Goal: Transaction & Acquisition: Purchase product/service

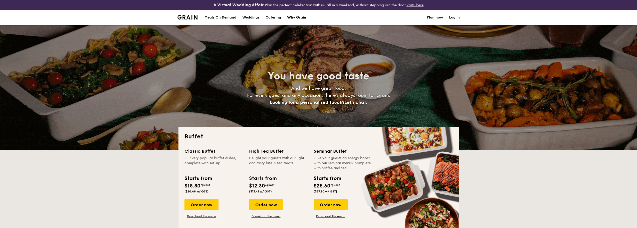
select select
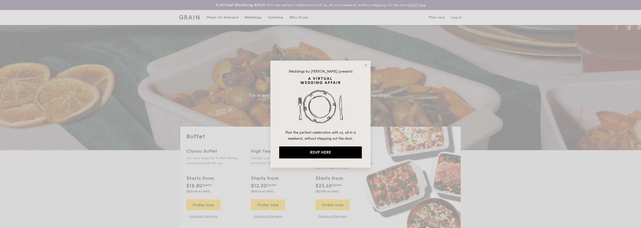
click at [363, 64] on div "Weddings by Grain presents Plan the perfect celebration with us, all in a weeke…" at bounding box center [320, 114] width 100 height 107
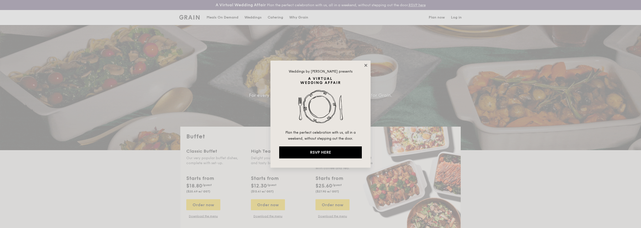
click at [365, 66] on icon at bounding box center [365, 65] width 3 height 3
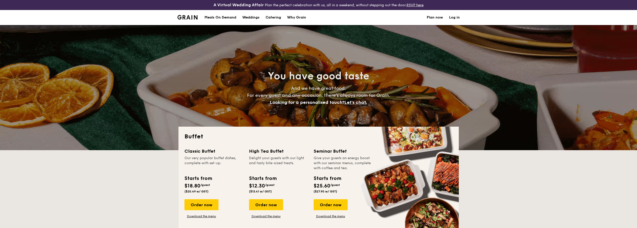
click at [274, 17] on h1 "Catering" at bounding box center [274, 17] width 16 height 15
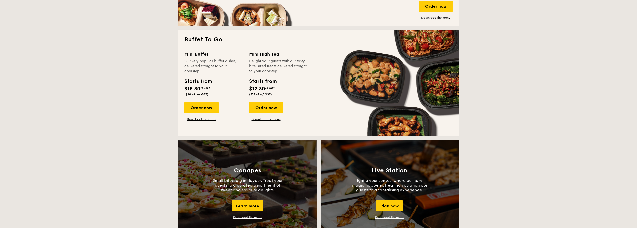
scroll to position [275, 0]
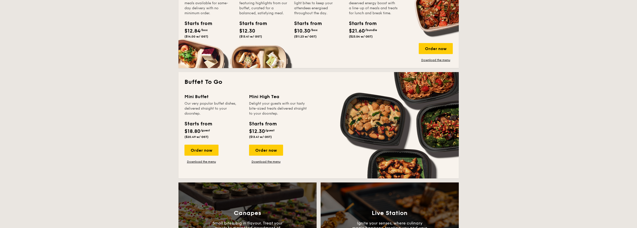
drag, startPoint x: 191, startPoint y: 96, endPoint x: 221, endPoint y: 100, distance: 30.6
click at [221, 100] on div "Buffet To Go Mini Buffet Our very popular buffet dishes, delivered straight to …" at bounding box center [319, 125] width 280 height 106
drag, startPoint x: 273, startPoint y: 99, endPoint x: 300, endPoint y: 102, distance: 28.0
click at [300, 102] on div "Mini High Tea Delight your guests with our tasty bite-sized treats delivered st…" at bounding box center [278, 104] width 59 height 23
click at [299, 112] on div "Delight your guests with our tasty bite-sized treats delivered straight to your…" at bounding box center [278, 108] width 59 height 15
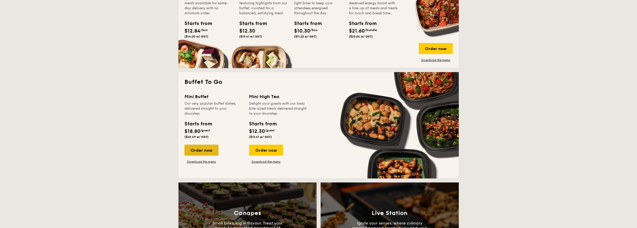
click at [200, 149] on div "Order now" at bounding box center [202, 150] width 34 height 11
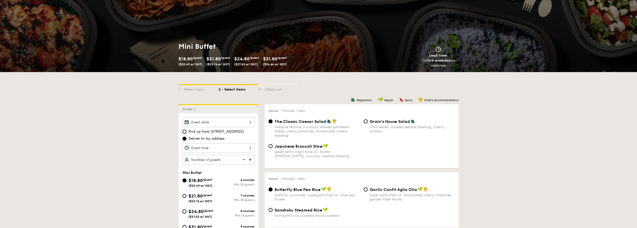
scroll to position [50, 0]
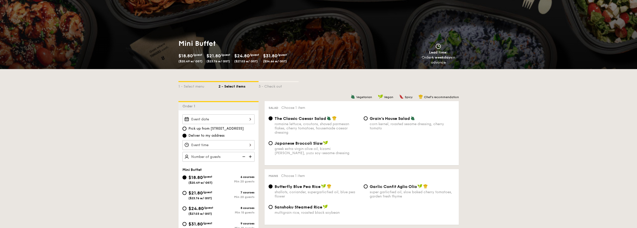
click at [235, 115] on div at bounding box center [219, 119] width 72 height 10
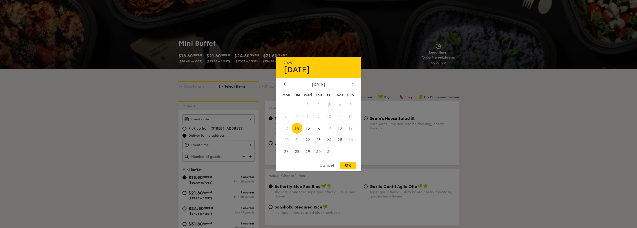
click at [352, 84] on icon at bounding box center [353, 83] width 2 height 3
click at [341, 127] on span "15" at bounding box center [340, 128] width 11 height 11
click at [350, 165] on div "OK" at bounding box center [348, 165] width 16 height 7
type input "Nov 15, 2025"
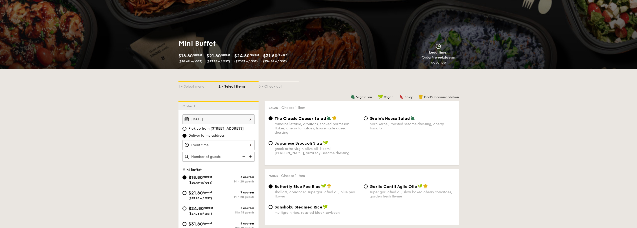
click at [243, 145] on div at bounding box center [219, 145] width 72 height 10
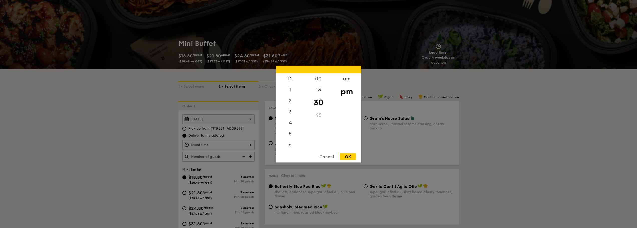
scroll to position [22, 0]
drag, startPoint x: 286, startPoint y: 138, endPoint x: 296, endPoint y: 89, distance: 49.3
click at [296, 89] on div "12 1 2 3 4 5 6 7 8 9 10 11" at bounding box center [290, 111] width 28 height 76
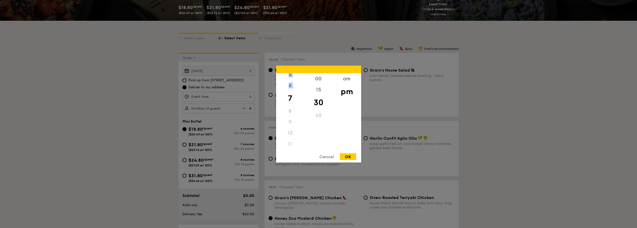
scroll to position [75, 0]
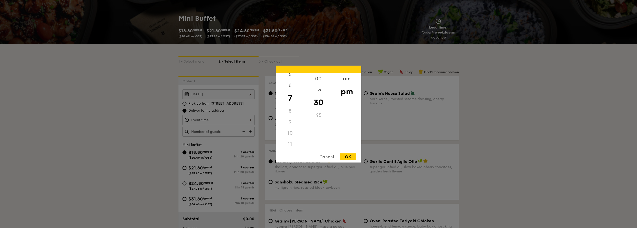
click at [293, 114] on div "8" at bounding box center [290, 110] width 28 height 11
drag, startPoint x: 293, startPoint y: 132, endPoint x: 292, endPoint y: 113, distance: 19.0
click at [292, 113] on div "12 1 2 3 4 5 6 7 8 9 10 11" at bounding box center [290, 111] width 28 height 76
drag, startPoint x: 294, startPoint y: 131, endPoint x: 294, endPoint y: 134, distance: 2.8
click at [294, 131] on div "10" at bounding box center [290, 132] width 28 height 11
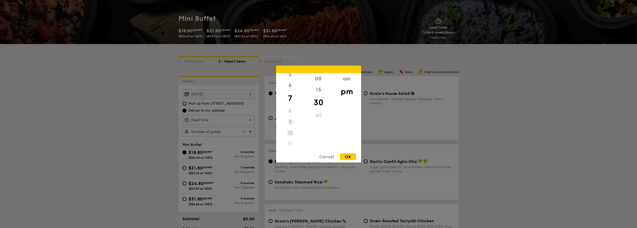
click at [291, 110] on div "8" at bounding box center [290, 110] width 28 height 11
drag, startPoint x: 289, startPoint y: 99, endPoint x: 292, endPoint y: 126, distance: 26.7
click at [292, 127] on div "12 1 2 3 4 5 6 7 8 9 10 11" at bounding box center [290, 111] width 28 height 76
drag, startPoint x: 291, startPoint y: 100, endPoint x: 288, endPoint y: 99, distance: 3.1
click at [291, 101] on div "7" at bounding box center [290, 98] width 28 height 15
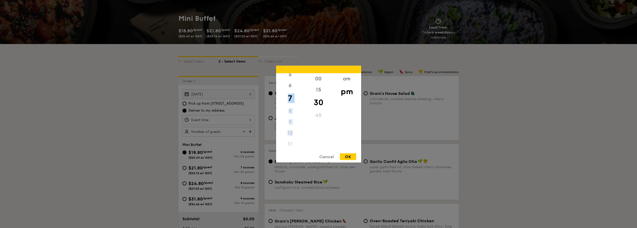
click at [289, 98] on div "7" at bounding box center [290, 98] width 28 height 15
click at [289, 95] on div "7" at bounding box center [290, 98] width 28 height 15
click at [296, 97] on div "7" at bounding box center [290, 98] width 28 height 15
click at [288, 87] on div "6" at bounding box center [290, 86] width 28 height 15
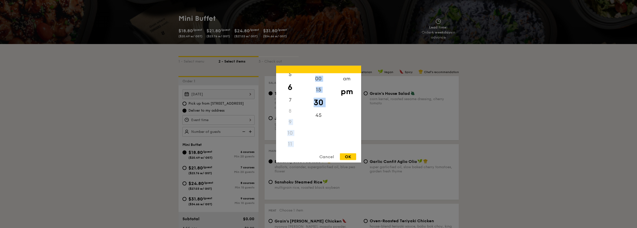
drag, startPoint x: 305, startPoint y: 117, endPoint x: 302, endPoint y: 108, distance: 9.1
click at [303, 107] on div "12 1 2 3 4 5 6 7 8 9 10 11 00 15 30 45 am pm" at bounding box center [318, 111] width 85 height 76
click at [304, 116] on div "45" at bounding box center [318, 117] width 28 height 15
drag, startPoint x: 305, startPoint y: 117, endPoint x: 303, endPoint y: 101, distance: 15.9
click at [303, 101] on div "12 1 2 3 4 5 6 7 8 9 10 11 00 15 30 45 am pm" at bounding box center [318, 111] width 85 height 76
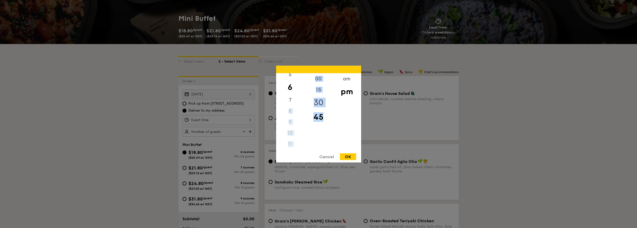
click at [305, 106] on div "30" at bounding box center [318, 102] width 28 height 15
click at [290, 79] on div "12" at bounding box center [290, 80] width 28 height 15
click at [318, 82] on div "00" at bounding box center [318, 80] width 28 height 15
click at [346, 156] on div "OK" at bounding box center [348, 156] width 16 height 7
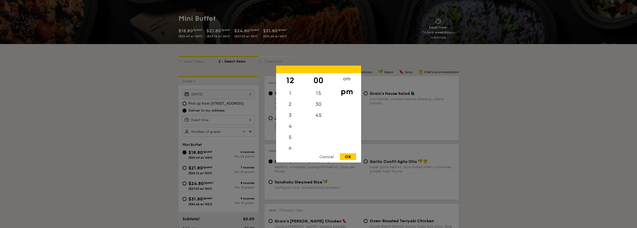
type input "12:00PM"
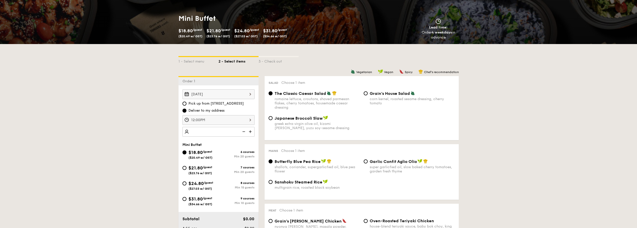
click at [244, 134] on img at bounding box center [244, 132] width 8 height 10
click at [245, 133] on img at bounding box center [244, 132] width 8 height 10
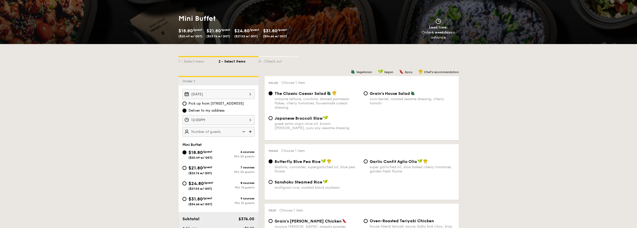
click at [245, 133] on img at bounding box center [244, 132] width 8 height 10
type input "20 guests"
click at [187, 186] on div "$24.80 /guest ($27.03 w/ GST)" at bounding box center [201, 185] width 36 height 11
click at [187, 186] on input "$24.80 /guest ($27.03 w/ GST) 8 courses Min 15 guests" at bounding box center [185, 184] width 4 height 4
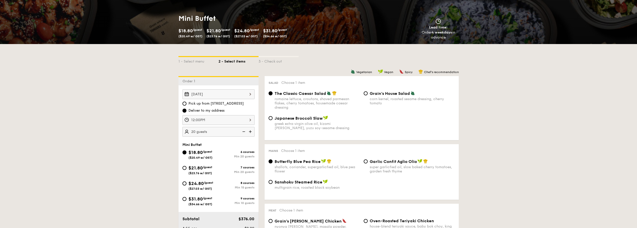
radio input "true"
radio input "false"
radio input "true"
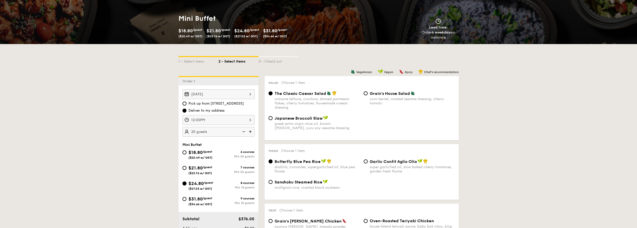
radio input "true"
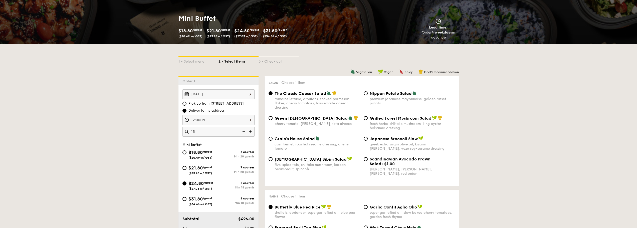
type input "15 guests"
click at [278, 159] on span "Korean Bibim Salad" at bounding box center [311, 159] width 72 height 5
click at [273, 159] on input "Korean Bibim Salad five-spice tofu, shiitake mushroom, korean beansprout, spina…" at bounding box center [271, 159] width 4 height 4
radio input "true"
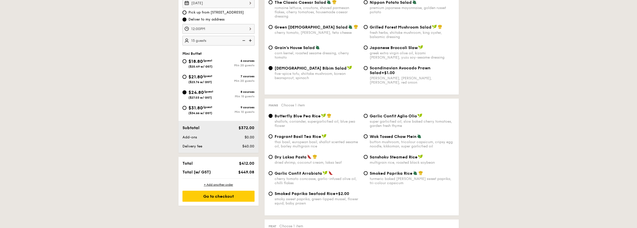
scroll to position [175, 0]
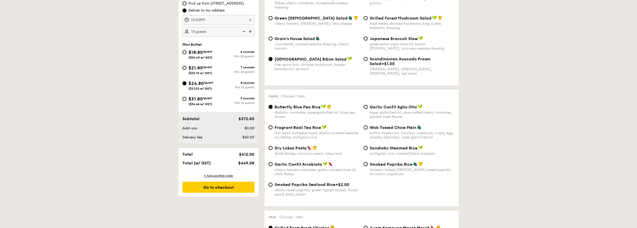
click at [378, 128] on span "Wok Tossed Chow Mein" at bounding box center [393, 127] width 47 height 5
click at [368, 128] on input "Wok Tossed Chow Mein button mushroom, tricolour capsicum, cripsy egg noodle, ki…" at bounding box center [366, 127] width 4 height 4
radio input "true"
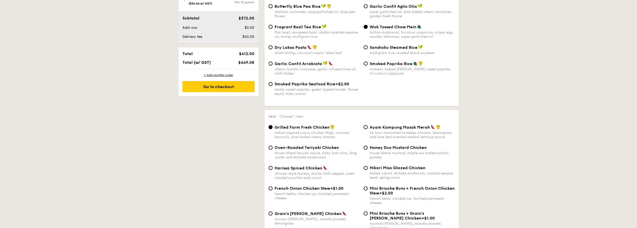
scroll to position [300, 0]
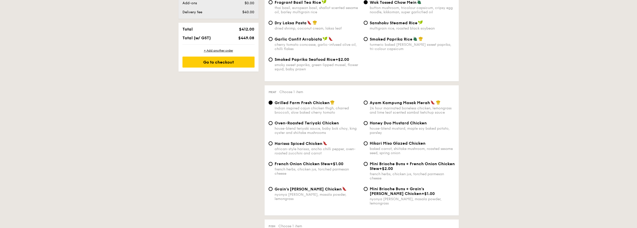
click at [387, 104] on span "Ayam Kampung Masak Merah" at bounding box center [400, 102] width 60 height 5
click at [368, 104] on input "Ayam Kampung Masak Merah 24 hour marinated boneless chicken, lemongrass and lim…" at bounding box center [366, 103] width 4 height 4
radio input "true"
click at [301, 148] on div "african-style harissa, ancho chilli pepper, oven-roasted zucchini and carrot" at bounding box center [317, 151] width 85 height 9
click at [273, 145] on input "Harissa Spiced Chicken african-style harissa, ancho chilli pepper, oven-roasted…" at bounding box center [271, 143] width 4 height 4
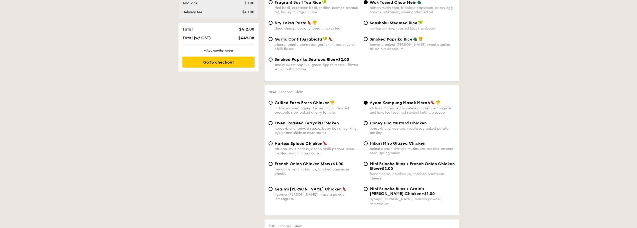
radio input "true"
click at [386, 147] on div "baked carrot, shiitake mushroom, roasted sesame seed, spring onion" at bounding box center [412, 151] width 85 height 9
click at [368, 145] on input "Hikari Miso Glazed Chicken baked carrot, shiitake mushroom, roasted sesame seed…" at bounding box center [366, 143] width 4 height 4
radio input "true"
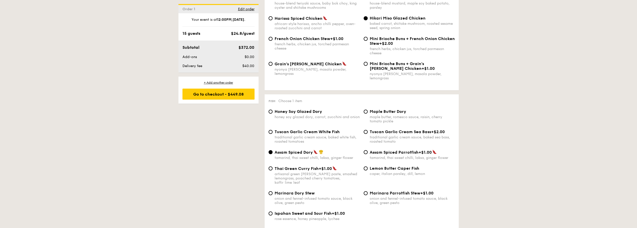
scroll to position [451, 0]
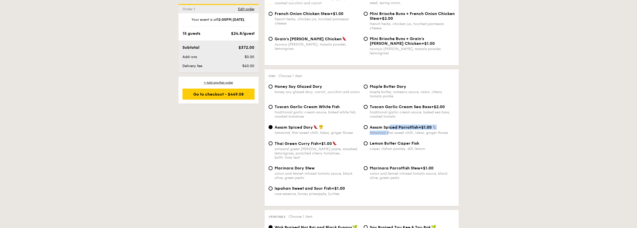
click at [389, 125] on div "Assam Spiced Parrotfish +$1.00 tamarind, thai sweet chilli, laksa, ginger flower" at bounding box center [412, 130] width 85 height 10
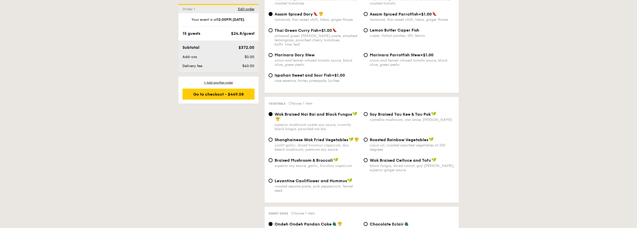
scroll to position [576, 0]
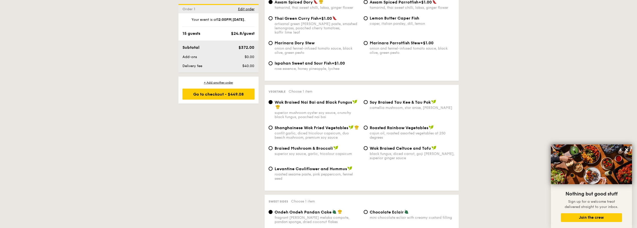
click at [297, 125] on span "Shanghainese Wok Fried Vegetables" at bounding box center [312, 127] width 74 height 5
click at [273, 126] on input "Shanghainese Wok Fried Vegetables confit garlic, diced tricolour capsicum, duo …" at bounding box center [271, 128] width 4 height 4
radio input "true"
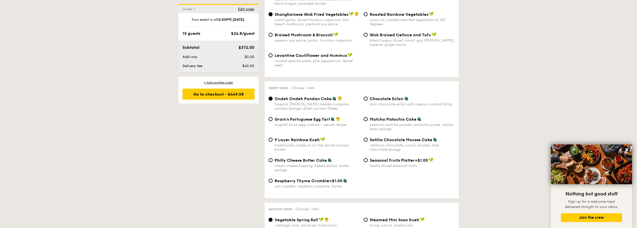
scroll to position [701, 0]
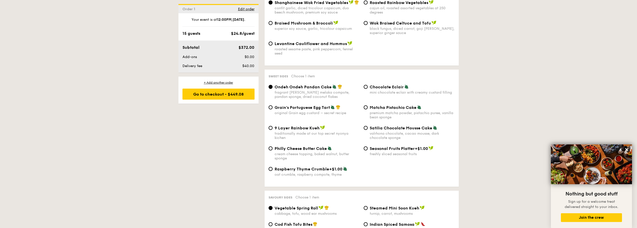
click at [288, 167] on span "Raspberry Thyme Crumble" at bounding box center [302, 169] width 55 height 5
click at [273, 167] on input "Raspberry Thyme Crumble +$1.00 oat crumble, raspberry compote, thyme" at bounding box center [271, 169] width 4 height 4
radio input "true"
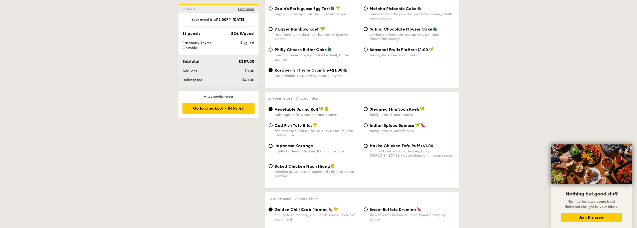
scroll to position [801, 0]
click at [394, 105] on div "Steamed Mini Soon Kueh turnip, carrot, mushrooms" at bounding box center [412, 110] width 85 height 10
click at [368, 106] on input "Steamed Mini Soon Kueh turnip, carrot, mushrooms" at bounding box center [366, 108] width 4 height 4
radio input "true"
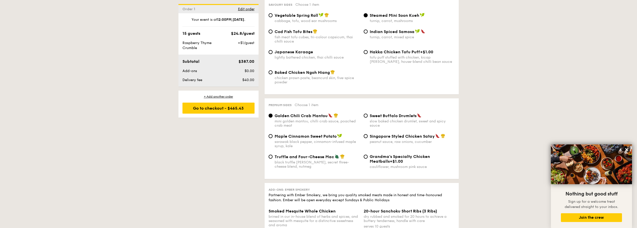
scroll to position [901, 0]
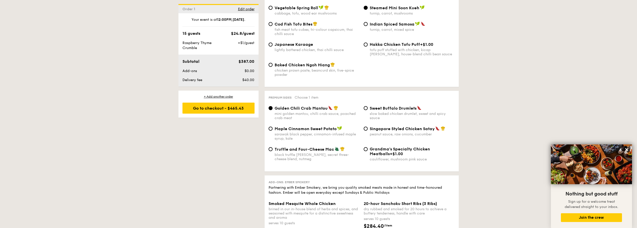
click at [394, 147] on div "Grandma's Specialty Chicken Meatballs +$1.00" at bounding box center [412, 152] width 85 height 10
click at [368, 147] on input "Grandma's Specialty Chicken Meatballs +$1.00 cauliflower, mushroom pink sauce" at bounding box center [366, 149] width 4 height 4
radio input "true"
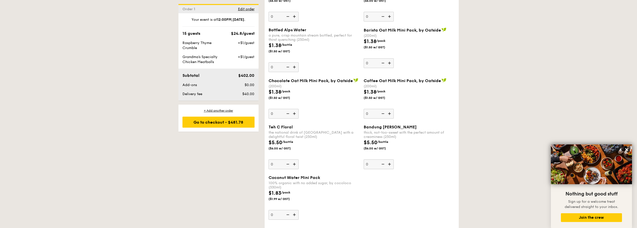
scroll to position [1402, 0]
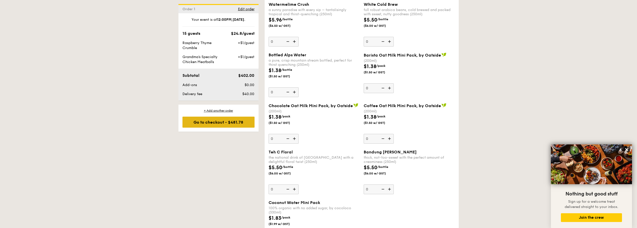
click at [246, 126] on div "Go to checkout - $481.78" at bounding box center [219, 122] width 72 height 11
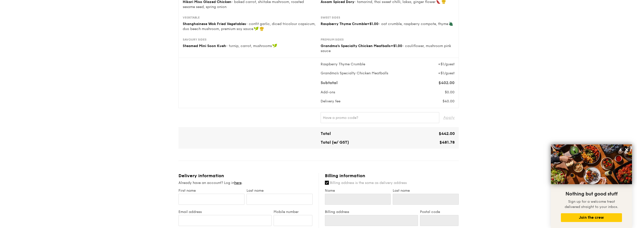
scroll to position [91, 0]
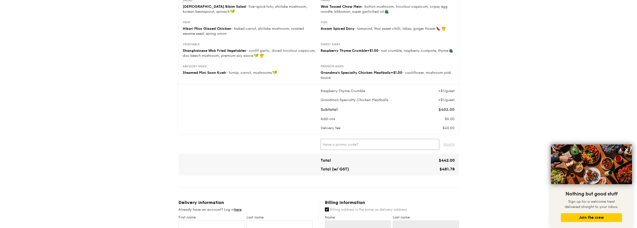
drag, startPoint x: 339, startPoint y: 140, endPoint x: 345, endPoint y: 143, distance: 6.7
click at [339, 140] on input "text" at bounding box center [380, 144] width 119 height 11
type input "IREADGRAINADS"
click at [449, 145] on span "Apply" at bounding box center [449, 144] width 12 height 11
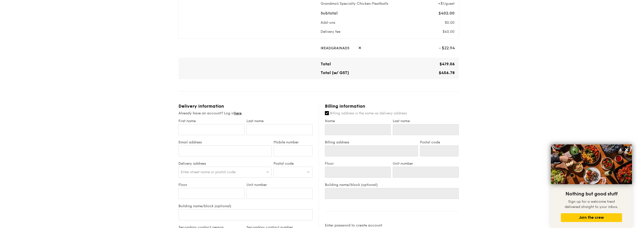
scroll to position [216, 0]
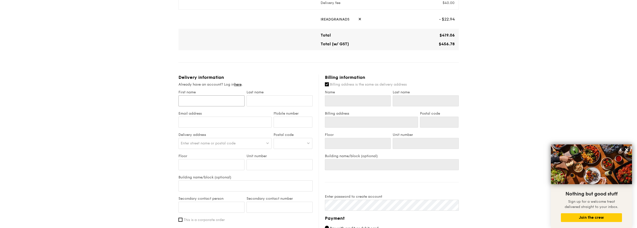
click at [216, 101] on input "First name" at bounding box center [212, 100] width 66 height 11
type input "w"
type input "we"
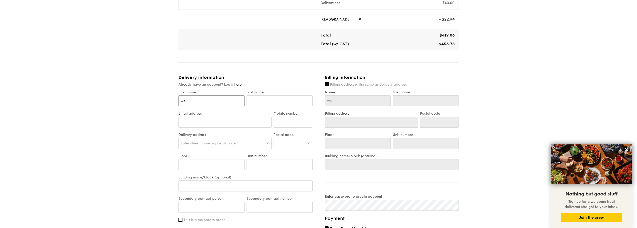
type input "wei"
type input "weii"
type input "weiio"
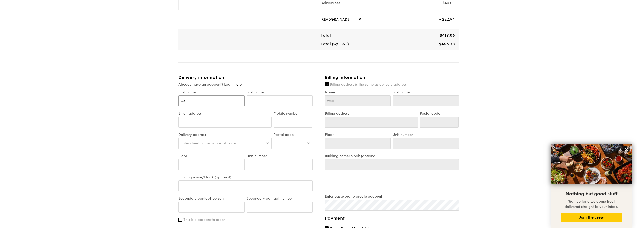
type input "weiio"
type input "weiion"
type input "weiio"
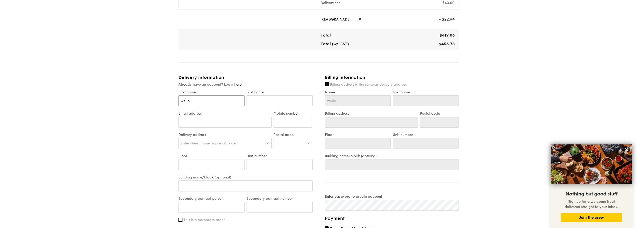
type input "weii"
type input "wei"
type input "weix"
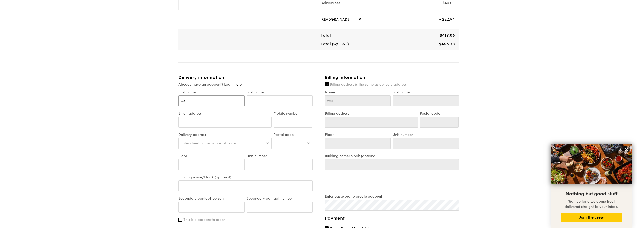
type input "weix"
type input "weixi"
type input "weixio"
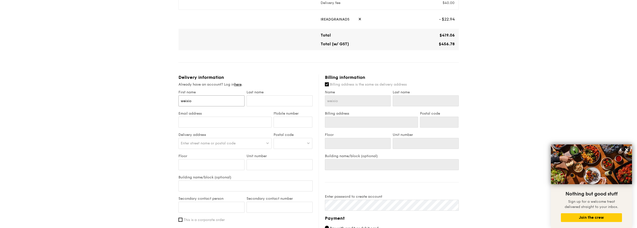
type input "weixion"
type input "weixiong"
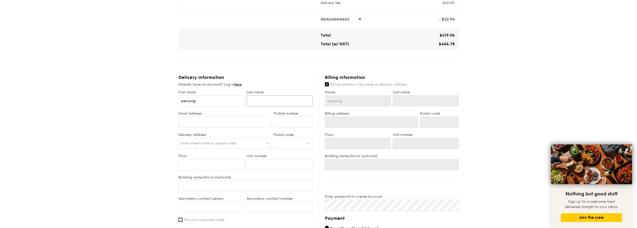
type input "l"
type input "le"
type input "lee"
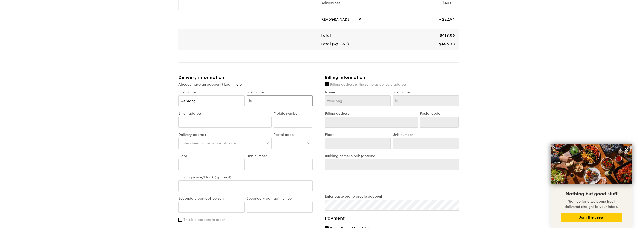
type input "lee"
click at [218, 121] on input "Email address" at bounding box center [225, 122] width 93 height 11
type input "[EMAIL_ADDRESS][DOMAIN_NAME]"
type input "91815762"
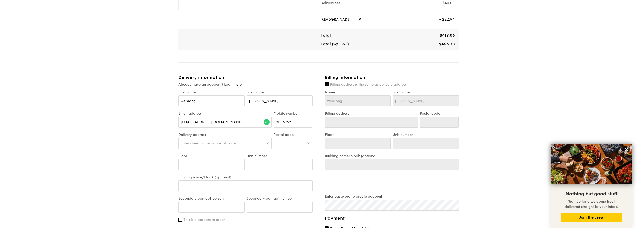
click at [220, 142] on span "Enter street name or postal code" at bounding box center [208, 143] width 55 height 4
type input "650183"
click at [223, 154] on div "183 Bukit Batok West Avenue 8" at bounding box center [214, 153] width 67 height 5
type input "183 Bukit Batok West Avenue 8"
type input "650183"
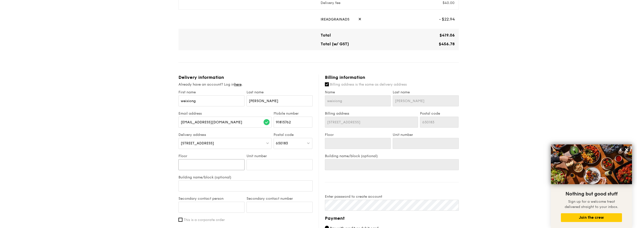
click at [213, 165] on input "Floor" at bounding box center [212, 164] width 66 height 11
type input "4"
type input "0"
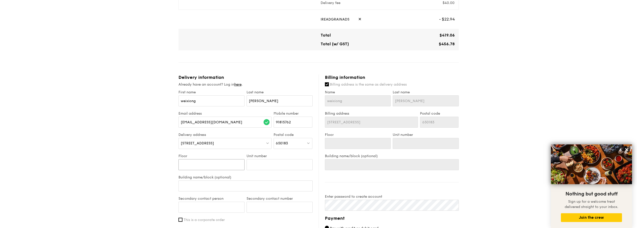
type input "4"
type input "0"
type input "04"
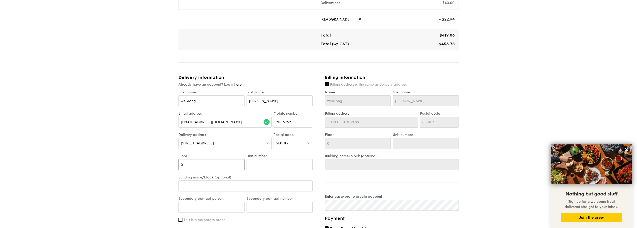
type input "04"
click at [267, 167] on input "Unit number" at bounding box center [280, 164] width 66 height 11
type input "1"
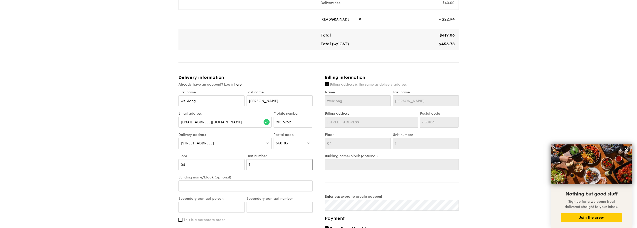
type input "10"
type input "101"
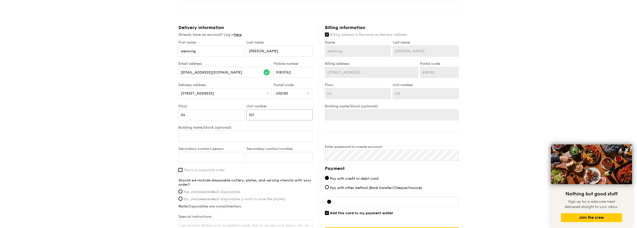
scroll to position [266, 0]
type input "101"
click at [224, 158] on input "Secondary contact person" at bounding box center [212, 157] width 66 height 11
type input "Xueli"
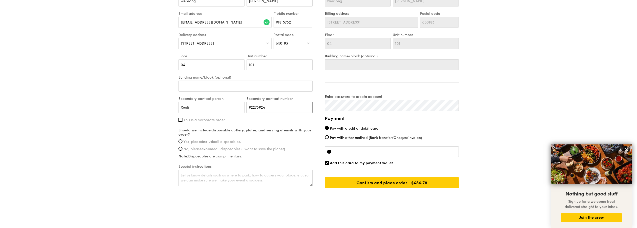
scroll to position [316, 0]
type input "92276924"
click at [196, 142] on span "Yes, please include all disposables." at bounding box center [213, 141] width 58 height 4
click at [183, 142] on input "Yes, please include all disposables." at bounding box center [181, 141] width 4 height 4
radio input "true"
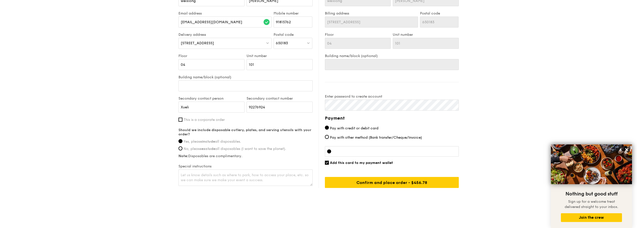
click at [377, 162] on span "Add this card to my payment wallet" at bounding box center [361, 163] width 63 height 4
click at [329, 162] on input "Add this card to my payment wallet" at bounding box center [327, 163] width 4 height 4
checkbox input "false"
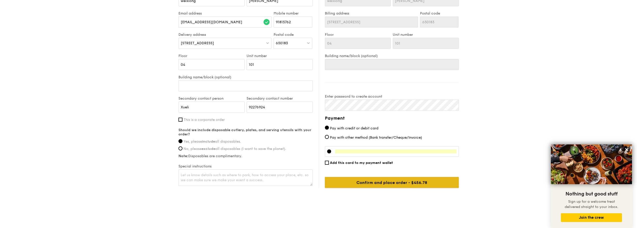
click at [429, 185] on input "Confirm and place order - $481.78" at bounding box center [392, 182] width 134 height 11
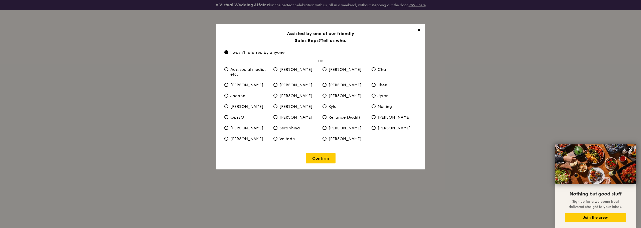
click at [234, 73] on span "Ads, social media, etc." at bounding box center [246, 72] width 45 height 10
click at [228, 71] on etc\ "Ads, social media, etc." at bounding box center [226, 69] width 4 height 4
radio etc\ "true"
radio anyone "false"
click at [322, 159] on link "Confirm" at bounding box center [321, 158] width 30 height 10
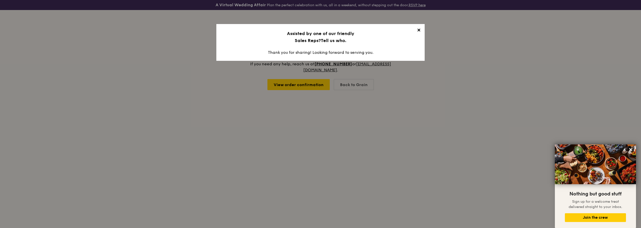
click at [417, 30] on span "✕" at bounding box center [418, 31] width 7 height 7
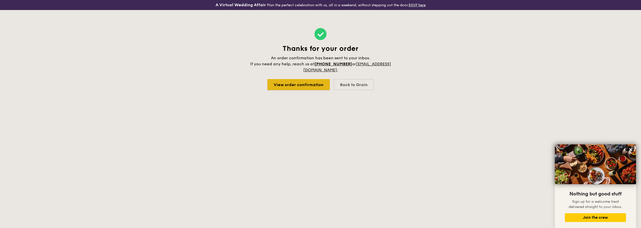
click at [302, 85] on link "View order confirmation" at bounding box center [298, 84] width 62 height 11
click at [351, 88] on div "Back to Grain" at bounding box center [354, 84] width 40 height 11
select select
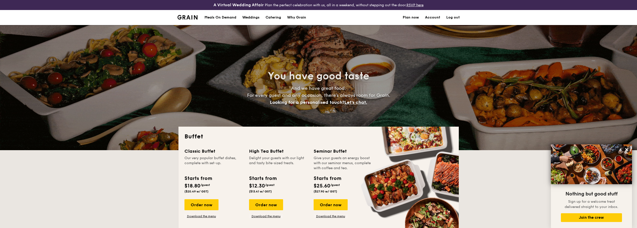
click at [432, 16] on link "Account" at bounding box center [432, 17] width 15 height 15
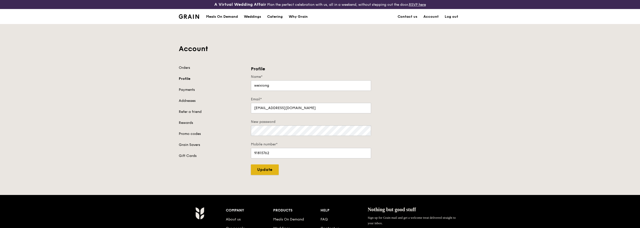
click at [266, 173] on input "Update" at bounding box center [265, 169] width 28 height 11
type input "Update"
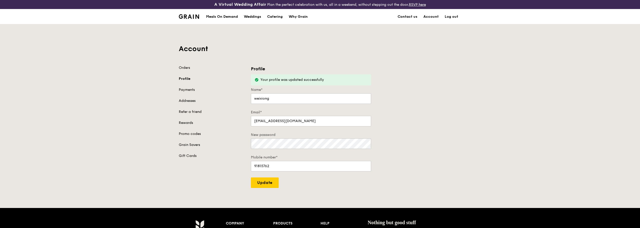
click at [452, 13] on link "Log out" at bounding box center [452, 16] width 20 height 15
